Goal: Transaction & Acquisition: Purchase product/service

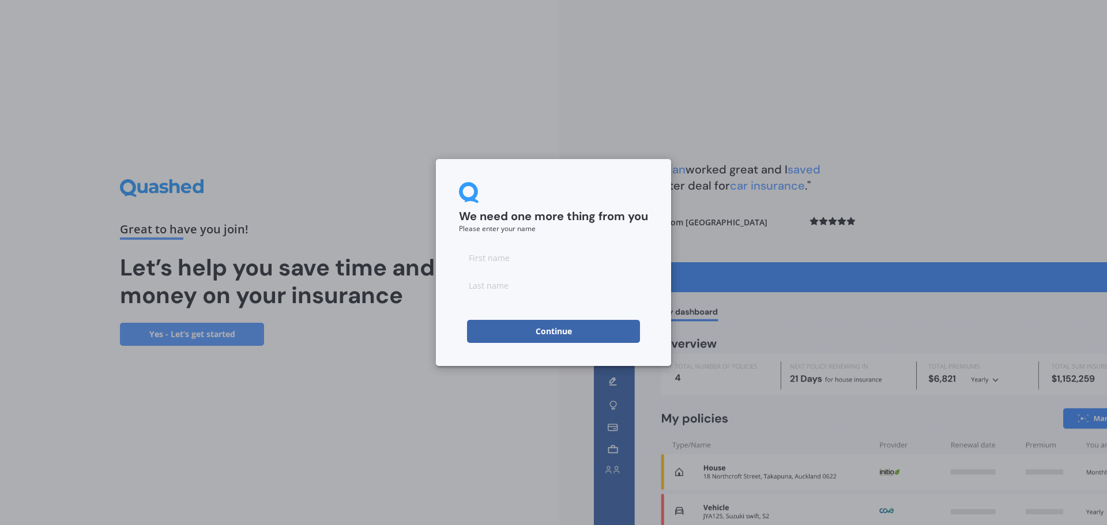
click at [511, 252] on input at bounding box center [553, 257] width 189 height 23
click at [556, 178] on div "We need one more thing from you Please enter your name Continue" at bounding box center [553, 262] width 235 height 207
click at [520, 259] on input at bounding box center [553, 257] width 189 height 23
type input "[PERSON_NAME]"
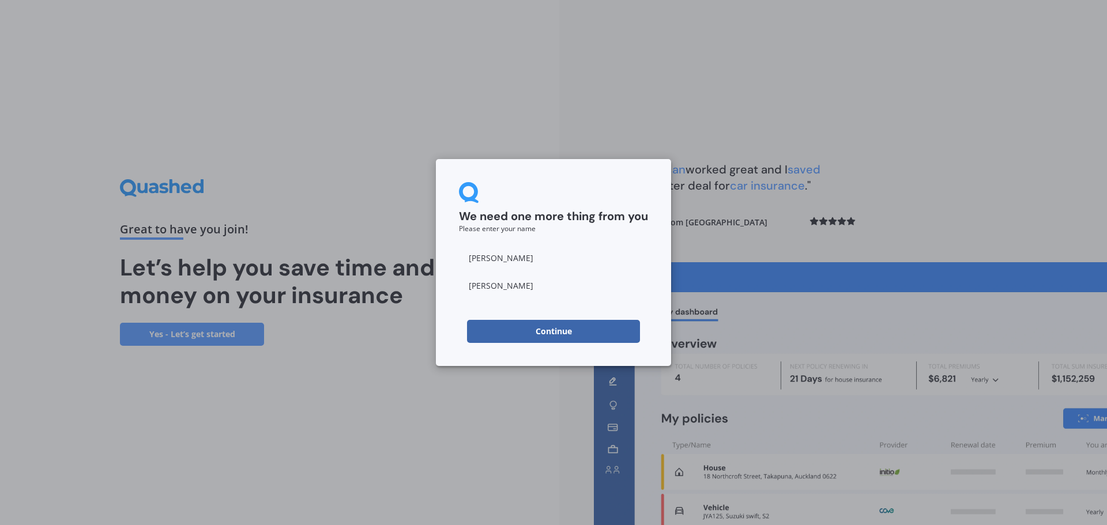
click at [527, 342] on button "Continue" at bounding box center [553, 331] width 173 height 23
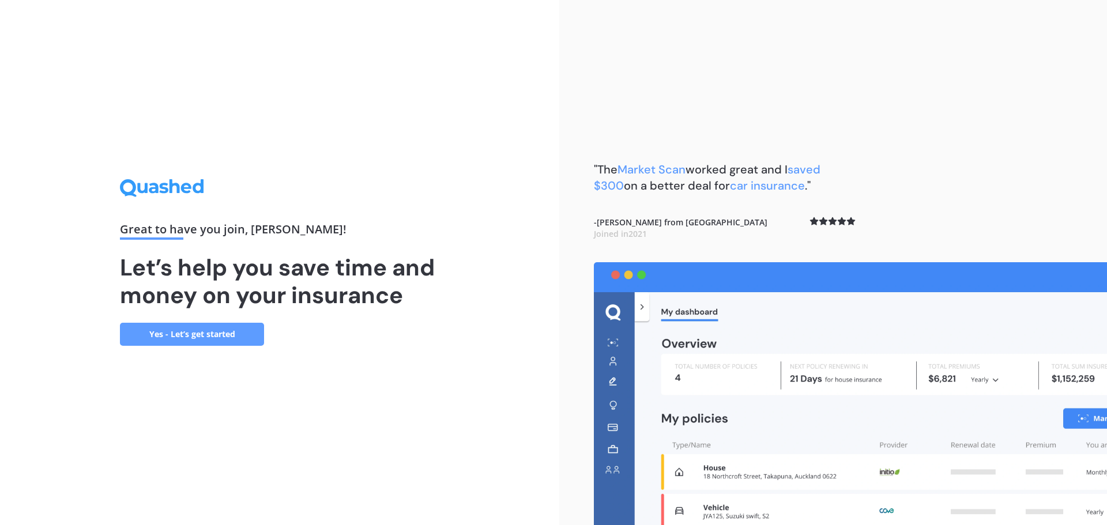
click at [219, 333] on link "Yes - Let’s get started" at bounding box center [192, 334] width 144 height 23
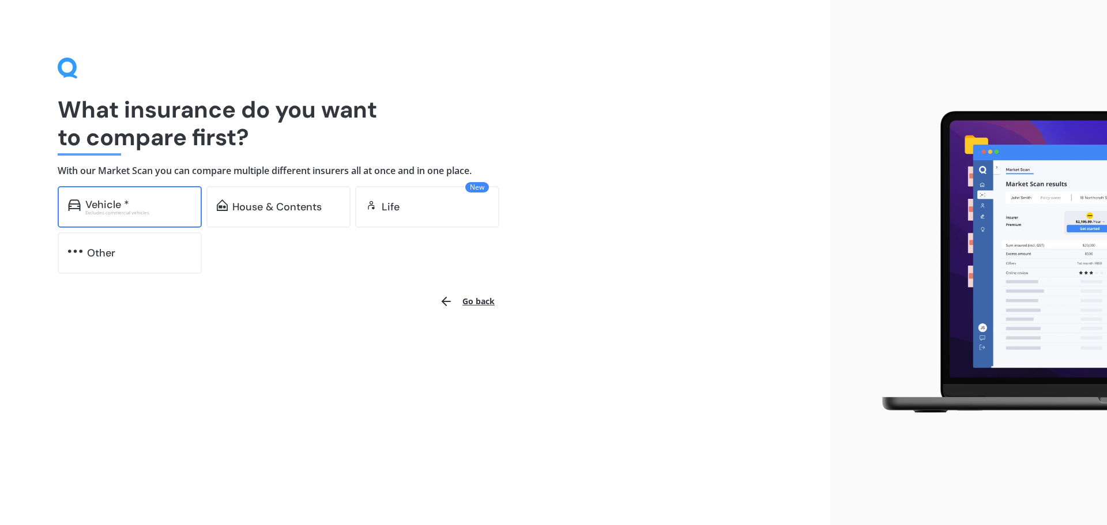
click at [164, 216] on div "Vehicle * Excludes commercial vehicles" at bounding box center [130, 207] width 144 height 42
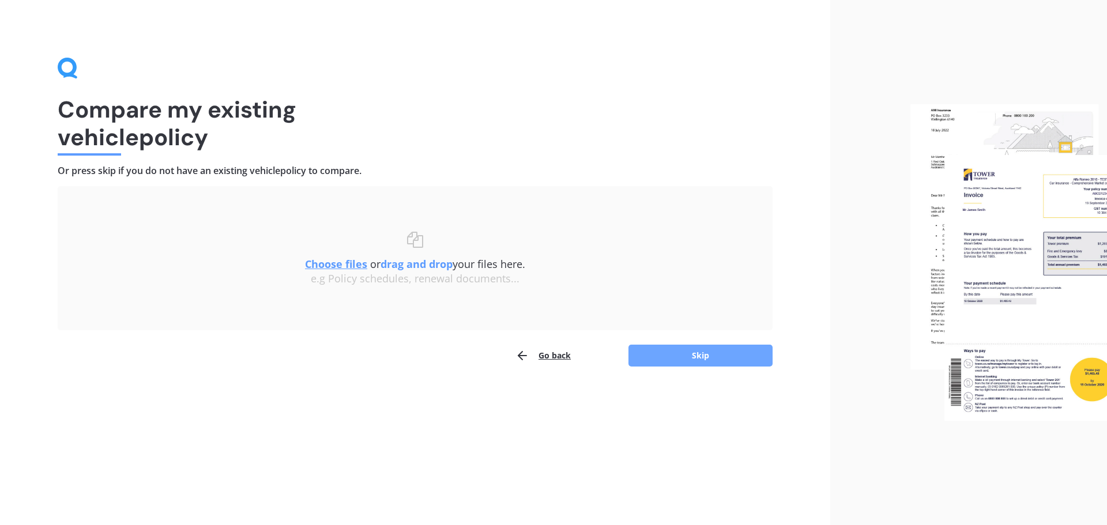
click at [681, 350] on button "Skip" at bounding box center [700, 356] width 144 height 22
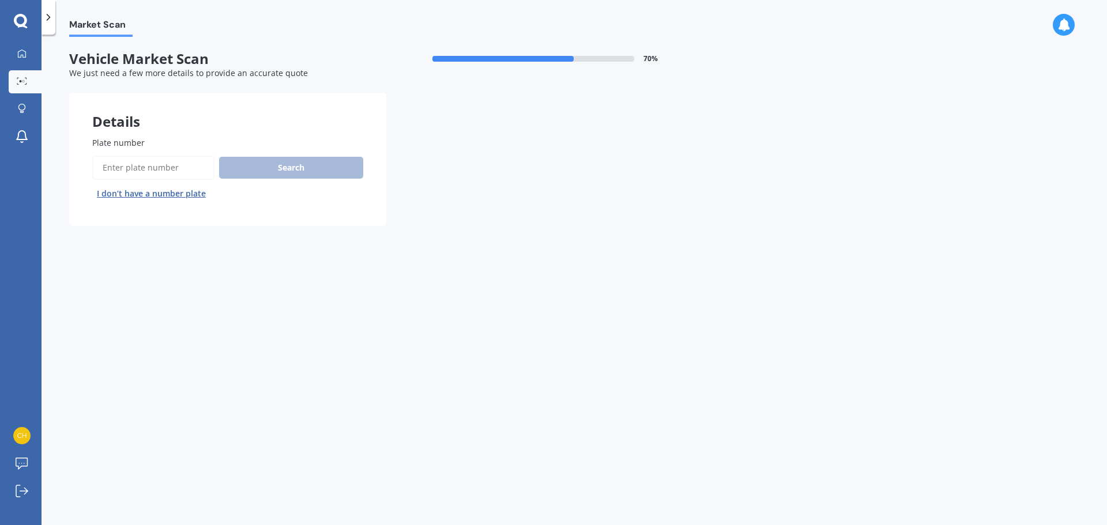
click at [175, 171] on input "Plate number" at bounding box center [153, 168] width 122 height 24
type input "nlp730"
click at [299, 171] on button "Search" at bounding box center [291, 168] width 144 height 22
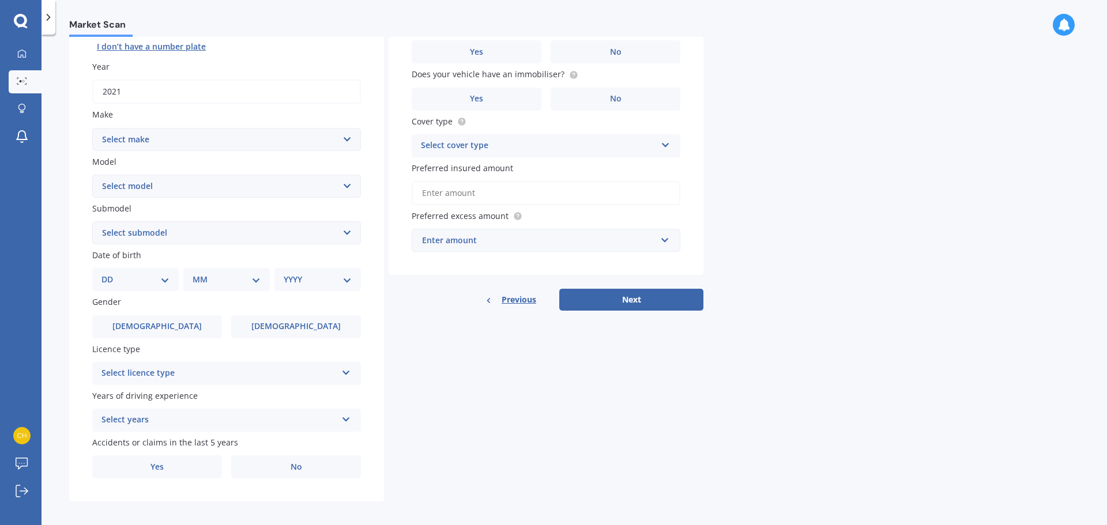
scroll to position [153, 0]
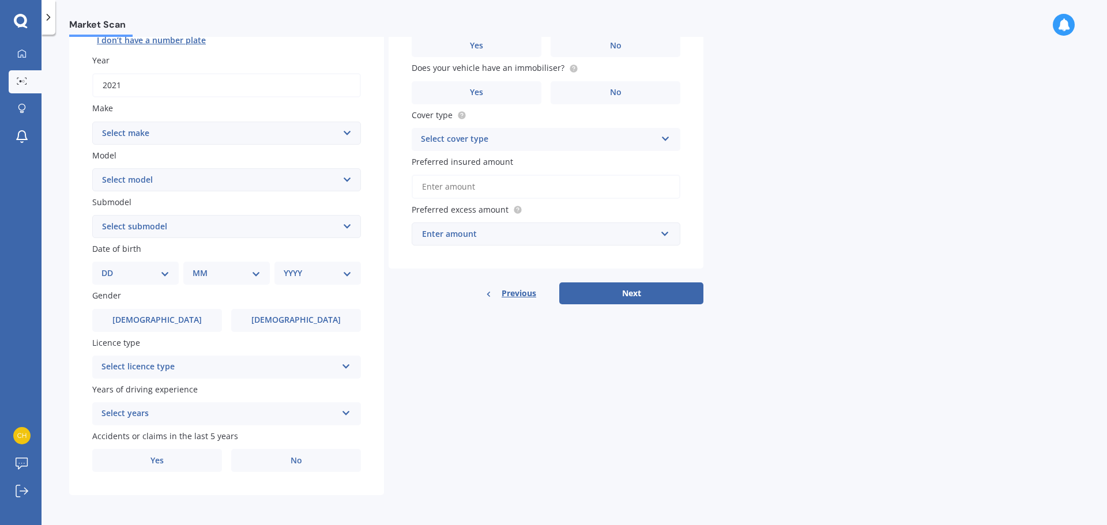
click at [170, 132] on select "Select make AC ALFA ROMEO ASTON [PERSON_NAME] AUDI AUSTIN BEDFORD Bentley BMW B…" at bounding box center [226, 133] width 269 height 23
select select "MITSUBISHI"
click at [92, 122] on select "Select make AC ALFA ROMEO ASTON [PERSON_NAME] AUDI AUSTIN BEDFORD Bentley BMW B…" at bounding box center [226, 133] width 269 height 23
click at [135, 180] on select "Select model 380 Airtrek Aspire ASX [PERSON_NAME] Challenger Challenger Diesel …" at bounding box center [226, 179] width 269 height 23
click at [491, 386] on div "Details Plate number Search I don’t have a number plate Year [DATE] Make Select…" at bounding box center [386, 217] width 634 height 556
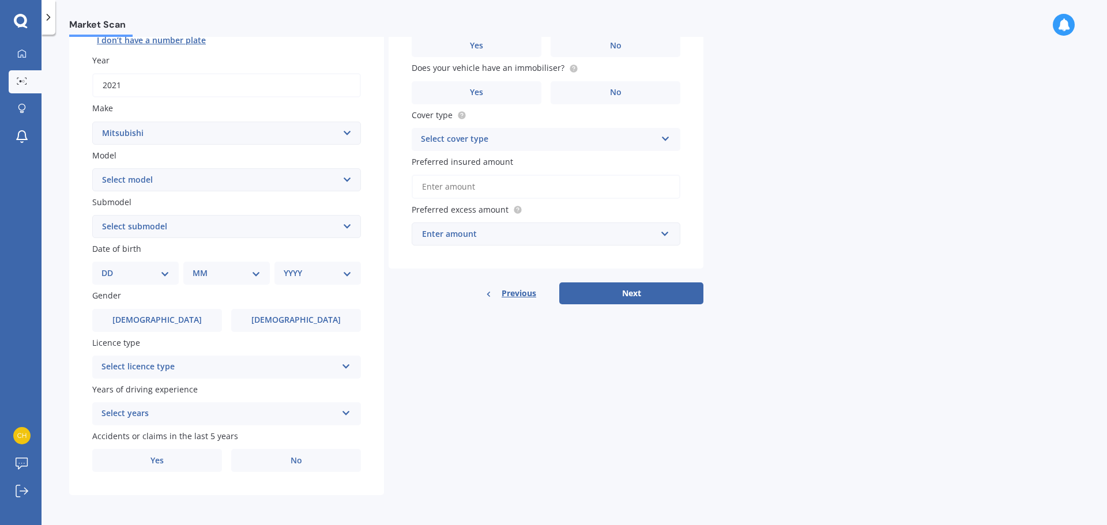
click at [301, 226] on select "Select submodel" at bounding box center [226, 226] width 269 height 23
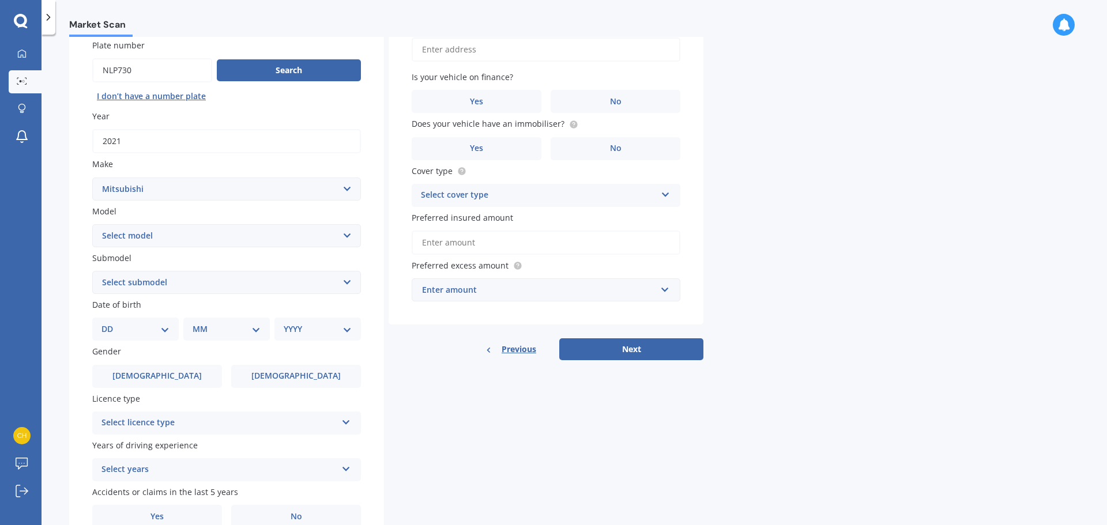
scroll to position [0, 0]
